Goal: Information Seeking & Learning: Learn about a topic

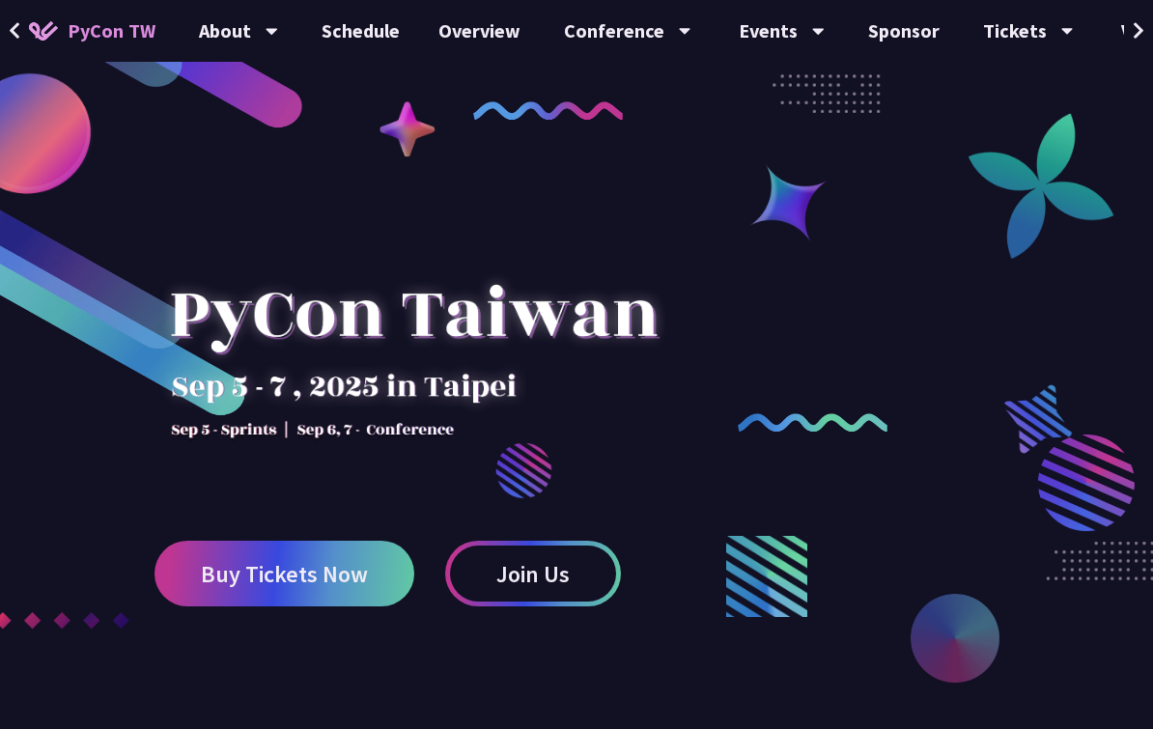
click at [1130, 32] on button at bounding box center [1138, 31] width 29 height 62
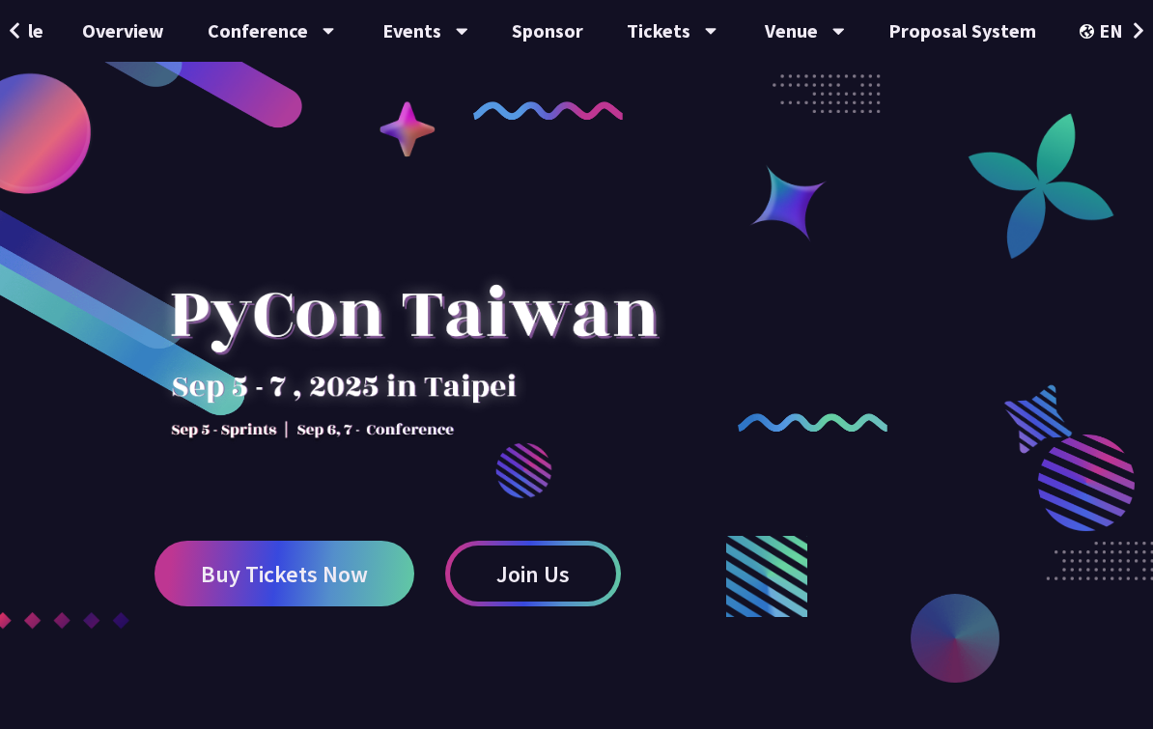
scroll to position [0, 357]
click at [1109, 142] on div "中文" at bounding box center [1113, 144] width 116 height 45
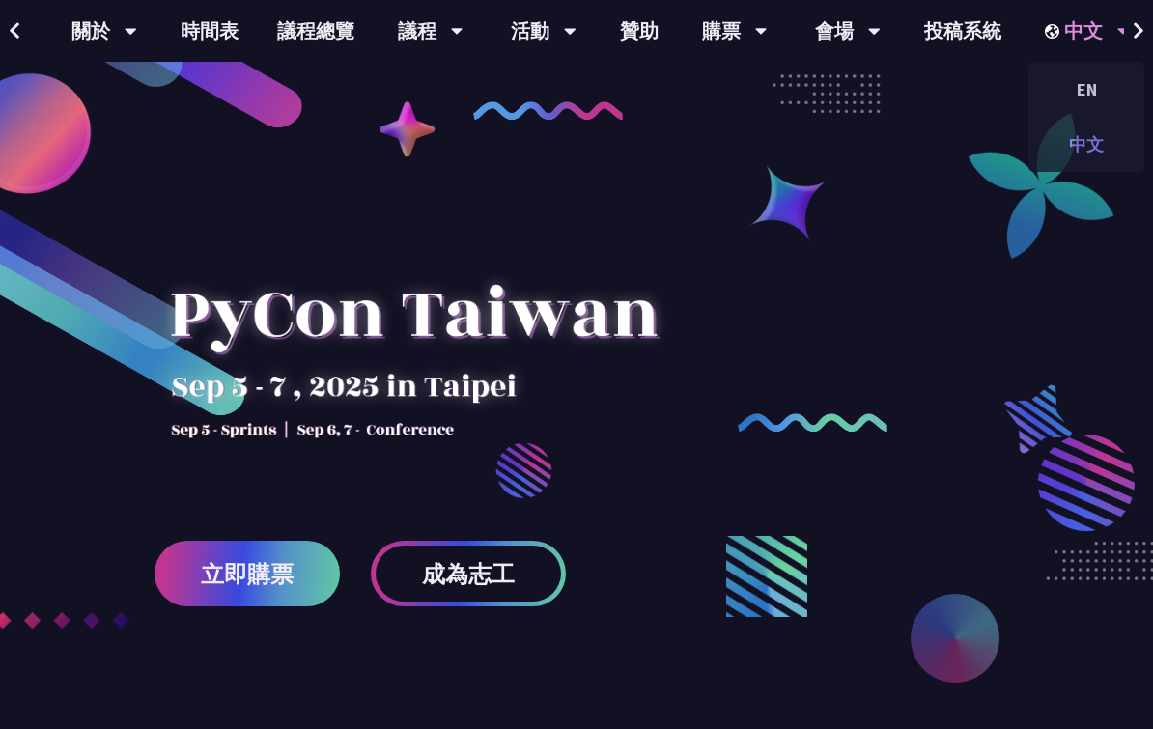
scroll to position [0, 105]
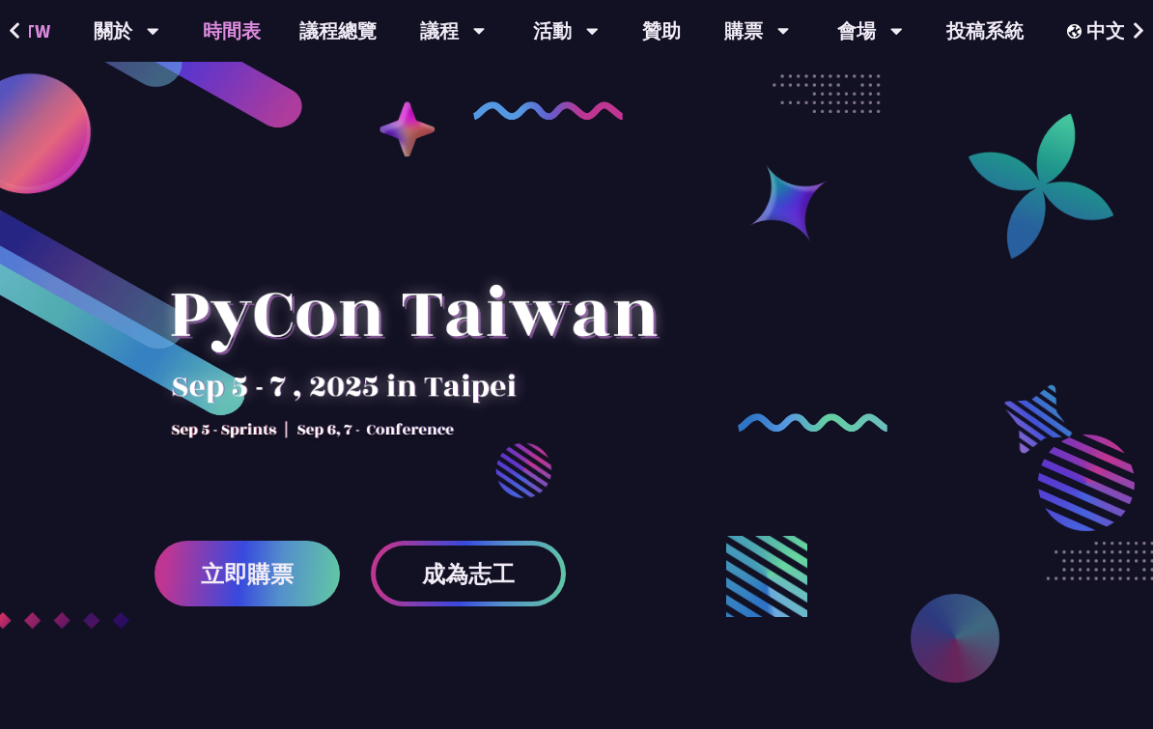
click at [231, 40] on link "時間表" at bounding box center [231, 31] width 97 height 62
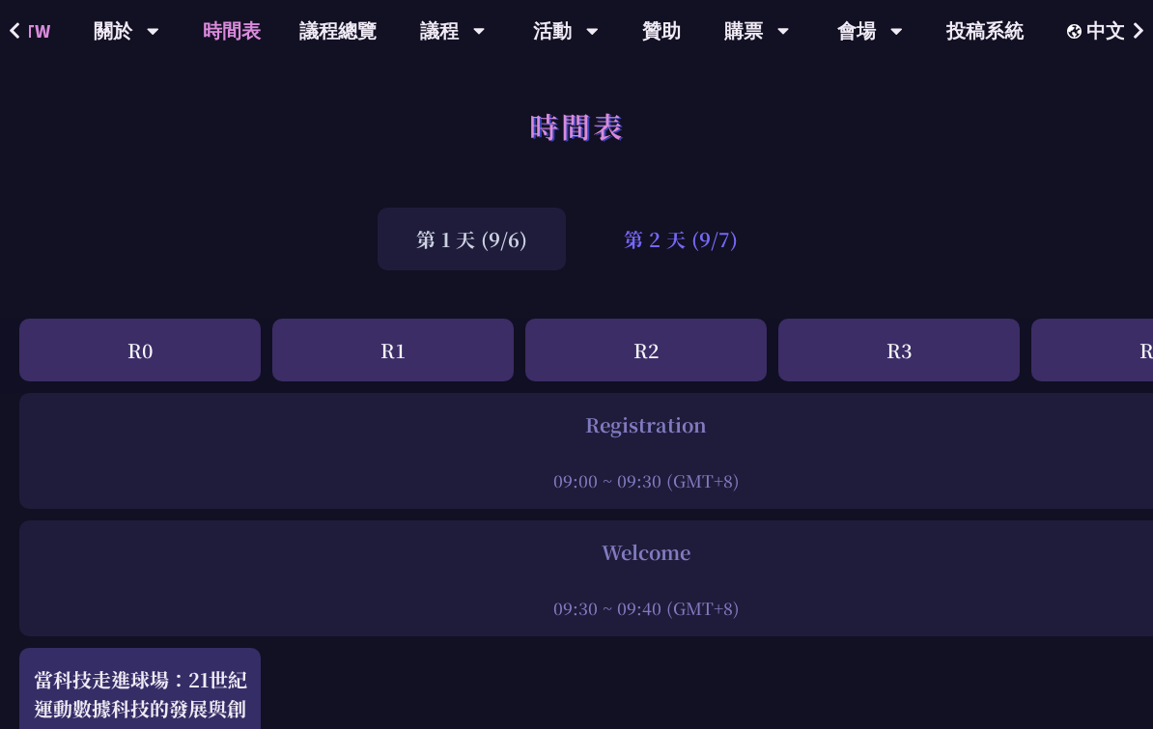
click at [693, 255] on div "第 2 天 (9/7)" at bounding box center [680, 239] width 191 height 63
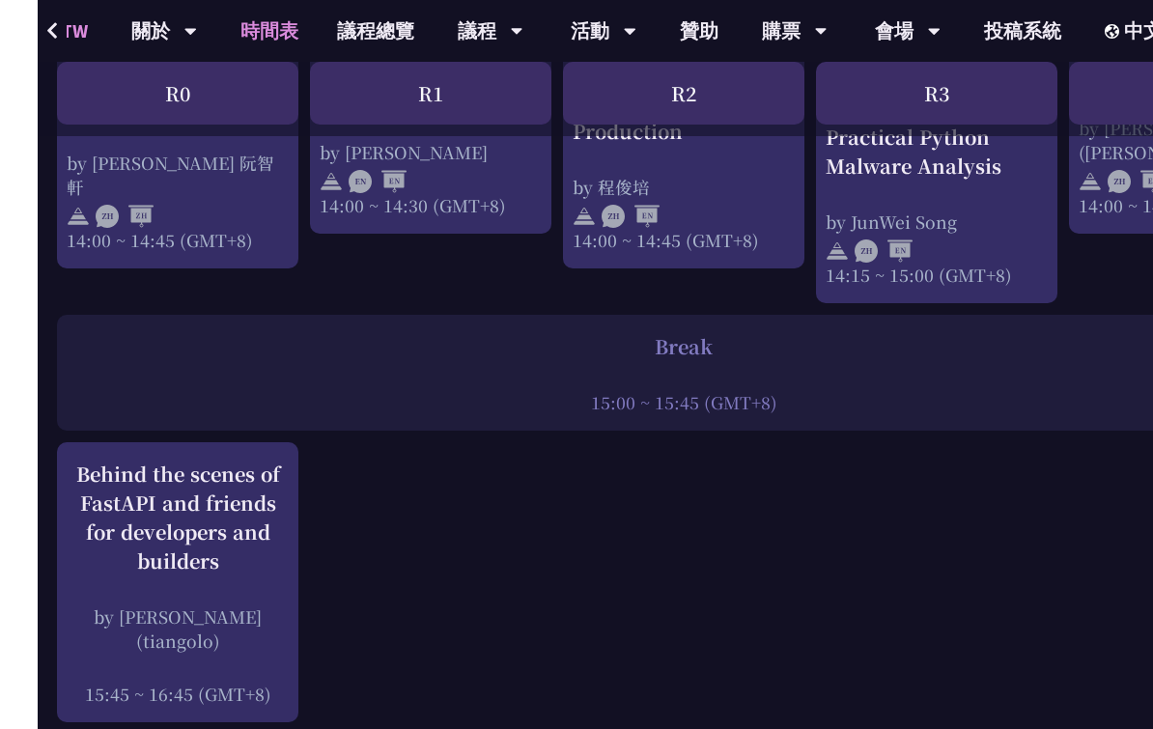
scroll to position [2255, 0]
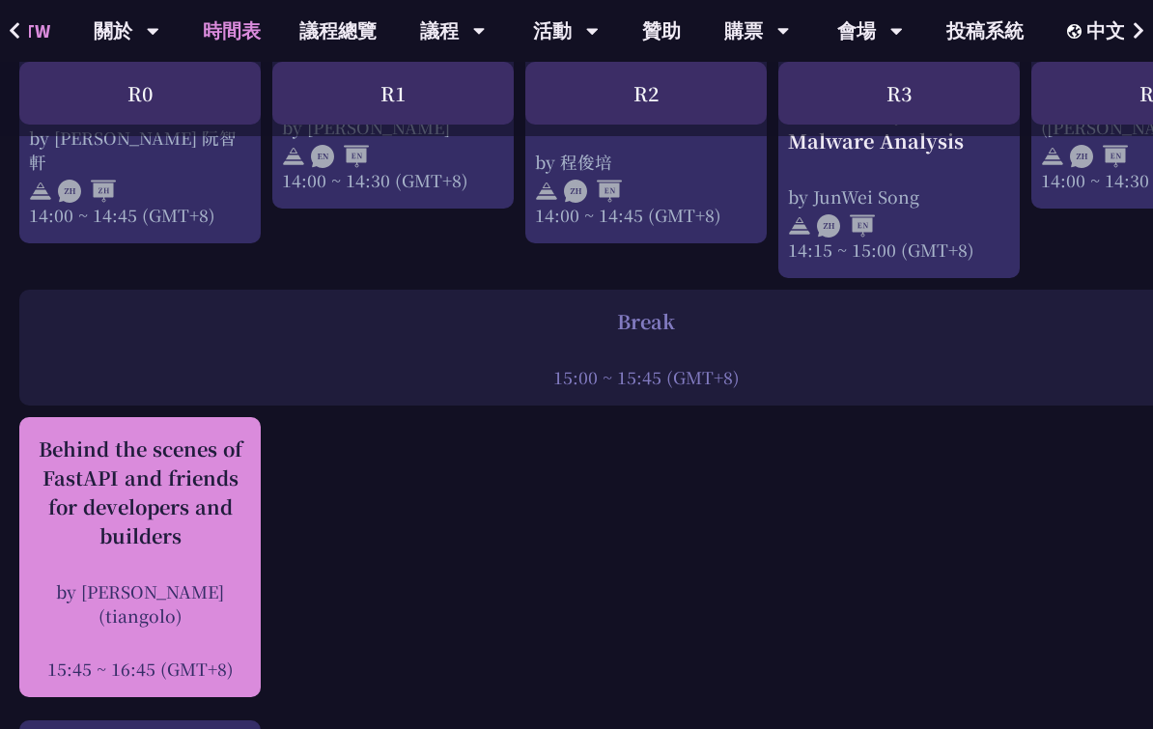
click at [205, 550] on div "Behind the scenes of FastAPI and friends for developers and builders" at bounding box center [140, 492] width 222 height 116
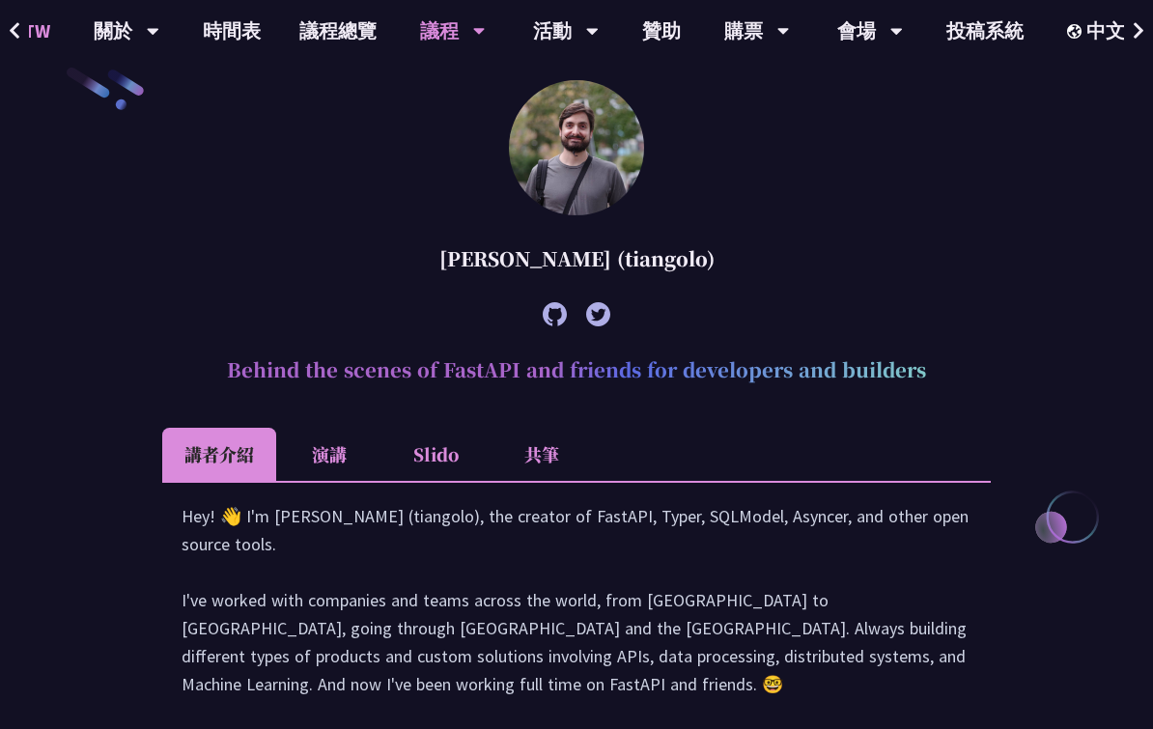
scroll to position [559, 0]
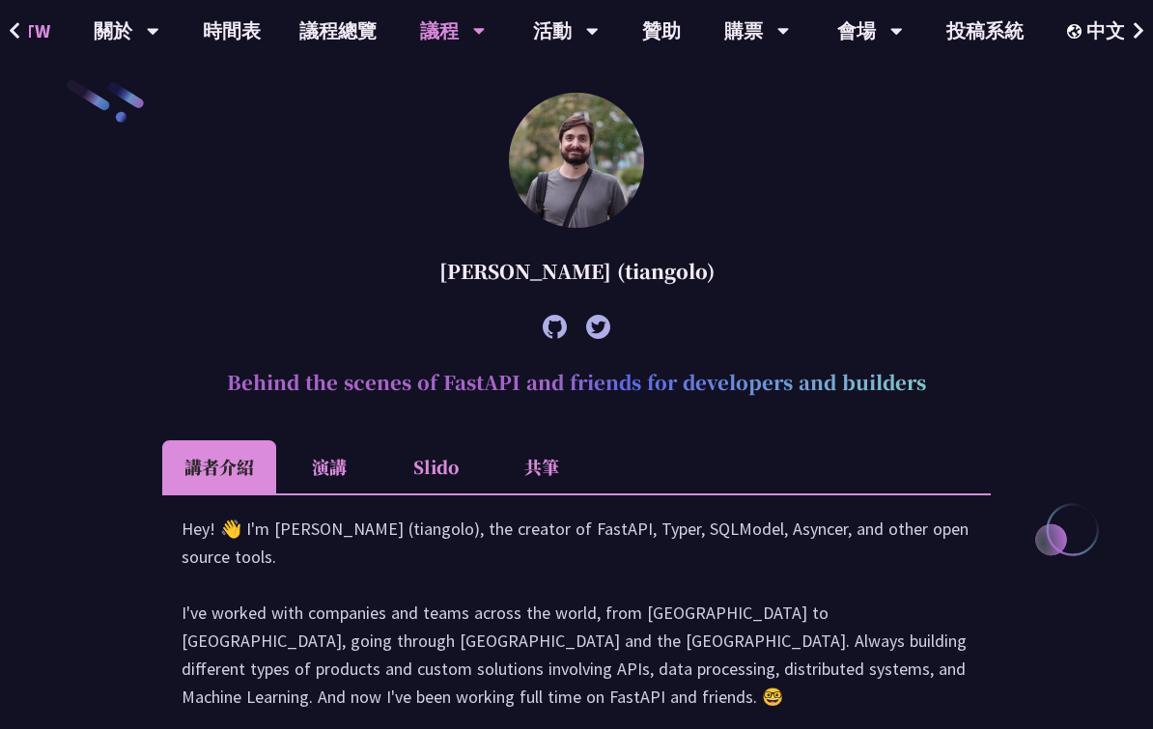
click at [445, 477] on li "Slido" at bounding box center [435, 466] width 106 height 53
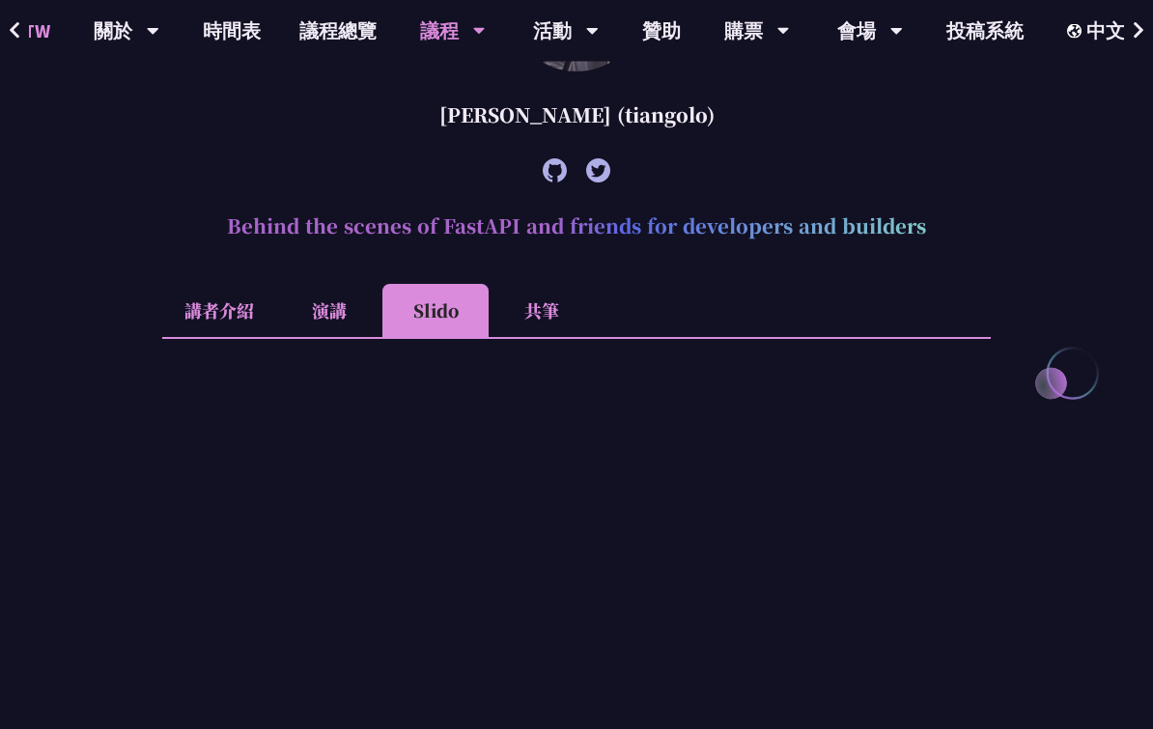
click at [579, 292] on li "共筆" at bounding box center [541, 311] width 106 height 53
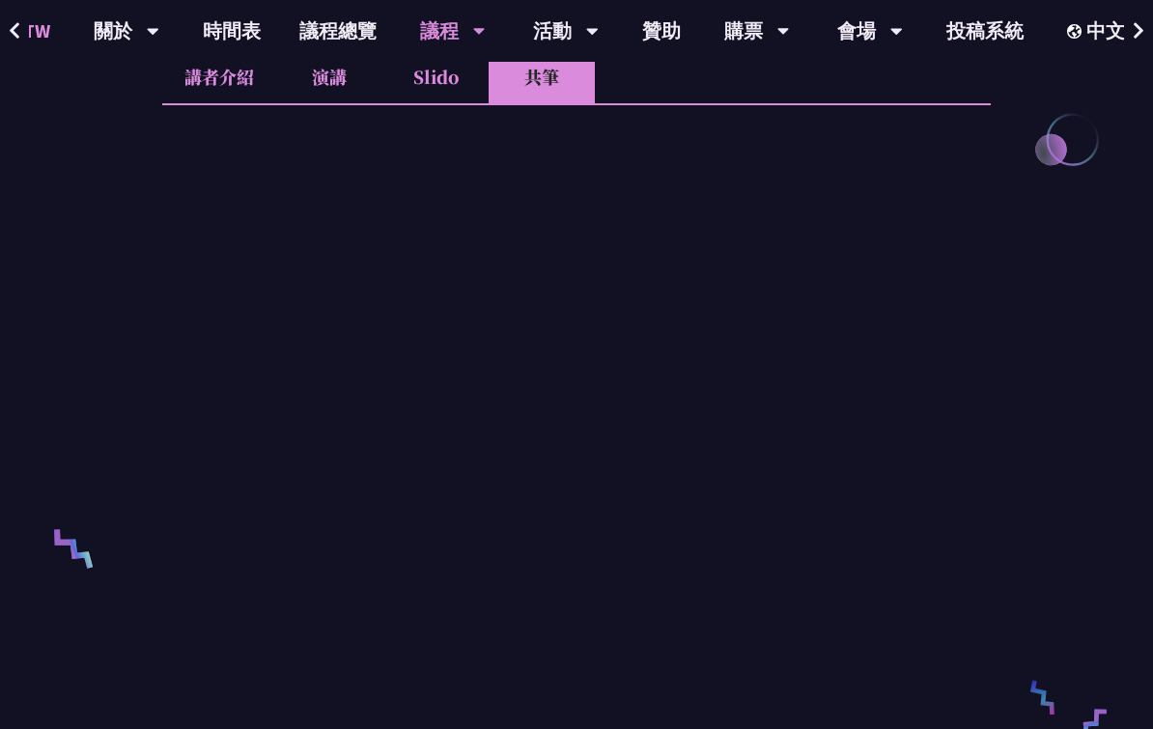
scroll to position [948, 0]
